Goal: Check status: Check status

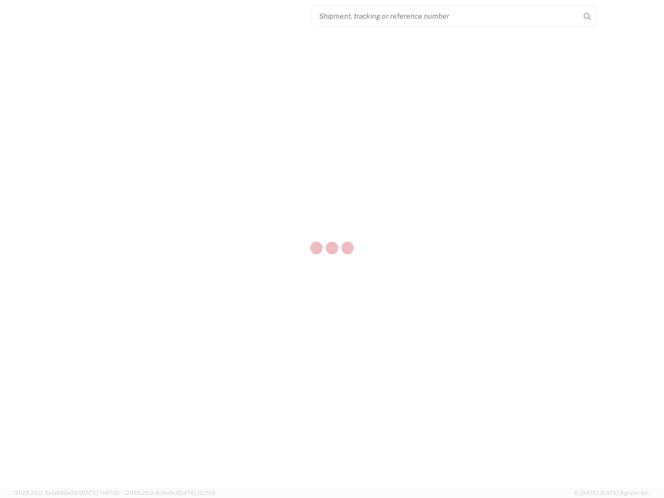
select select "US"
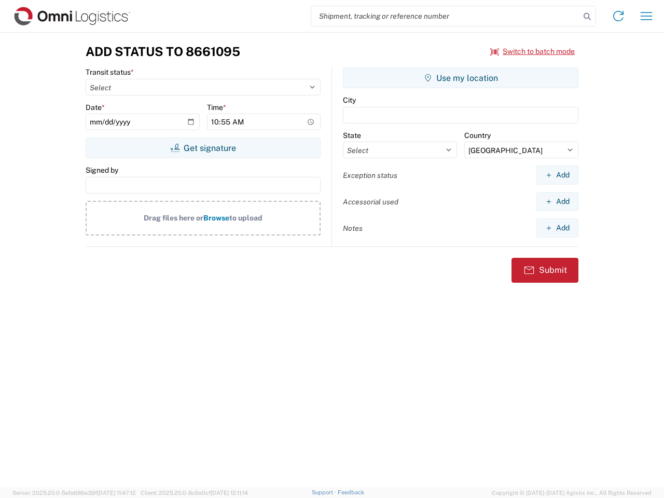
click at [445, 16] on input "search" at bounding box center [445, 16] width 269 height 20
click at [587, 17] on icon at bounding box center [587, 16] width 15 height 15
click at [618, 16] on icon at bounding box center [618, 16] width 17 height 17
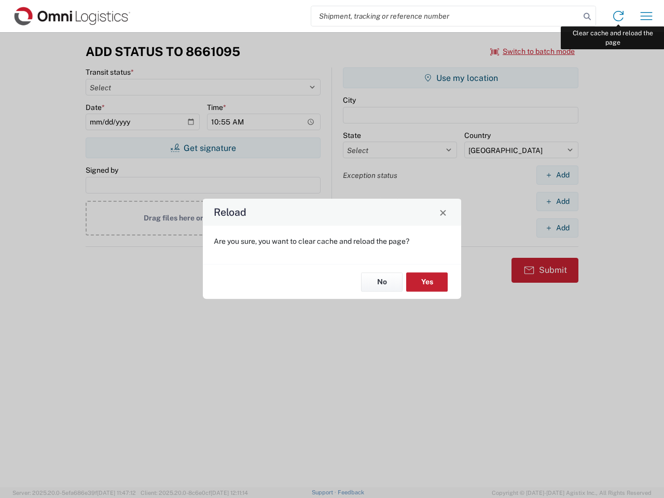
click at [646, 16] on div "Reload Are you sure, you want to clear cache and reload the page? No Yes" at bounding box center [332, 249] width 664 height 498
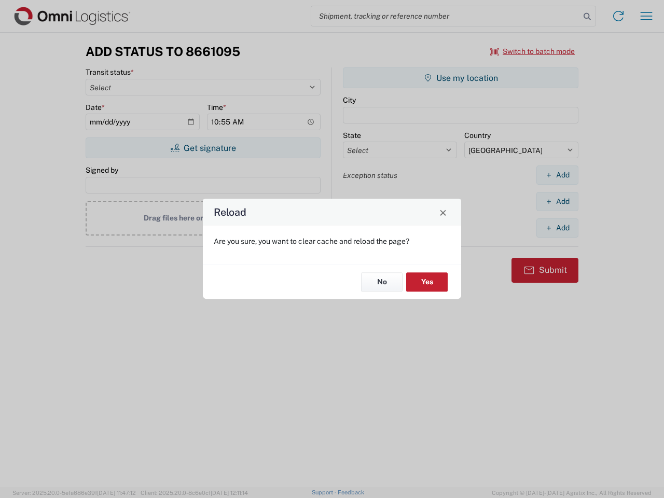
click at [533, 51] on div "Reload Are you sure, you want to clear cache and reload the page? No Yes" at bounding box center [332, 249] width 664 height 498
click at [203, 148] on div "Reload Are you sure, you want to clear cache and reload the page? No Yes" at bounding box center [332, 249] width 664 height 498
click at [460, 78] on div "Reload Are you sure, you want to clear cache and reload the page? No Yes" at bounding box center [332, 249] width 664 height 498
click at [557, 175] on div "Reload Are you sure, you want to clear cache and reload the page? No Yes" at bounding box center [332, 249] width 664 height 498
click at [557, 201] on div "Reload Are you sure, you want to clear cache and reload the page? No Yes" at bounding box center [332, 249] width 664 height 498
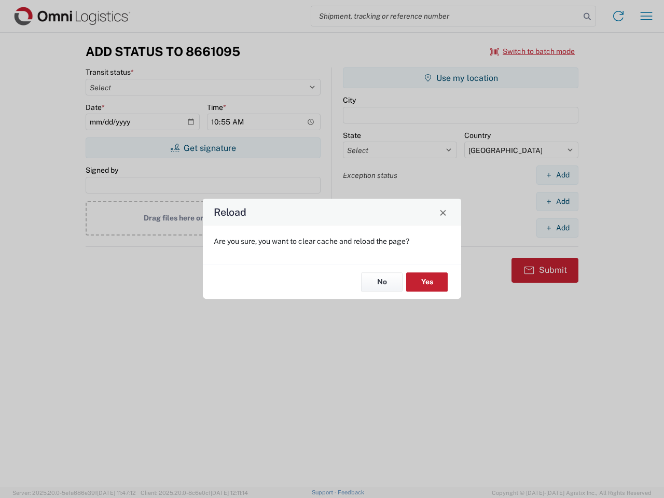
click at [557, 228] on div "Reload Are you sure, you want to clear cache and reload the page? No Yes" at bounding box center [332, 249] width 664 height 498
